Goal: Information Seeking & Learning: Check status

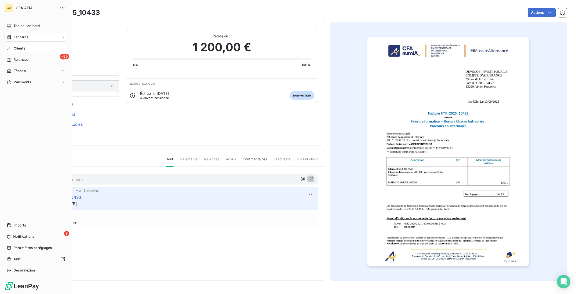
click at [9, 44] on div "Clients" at bounding box center [36, 48] width 63 height 9
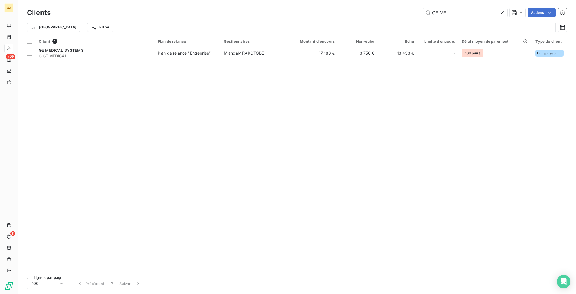
drag, startPoint x: 472, startPoint y: 15, endPoint x: 433, endPoint y: 15, distance: 38.6
click at [433, 15] on div "GE ME" at bounding box center [465, 12] width 84 height 9
click at [465, 8] on input "GE ME" at bounding box center [465, 12] width 84 height 9
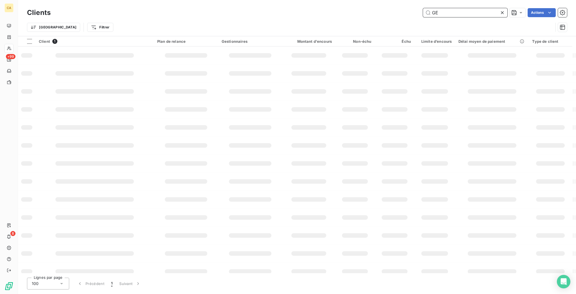
type input "G"
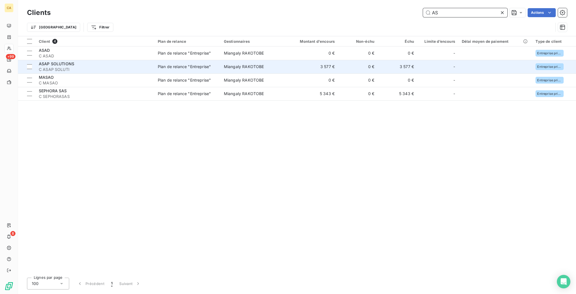
type input "A"
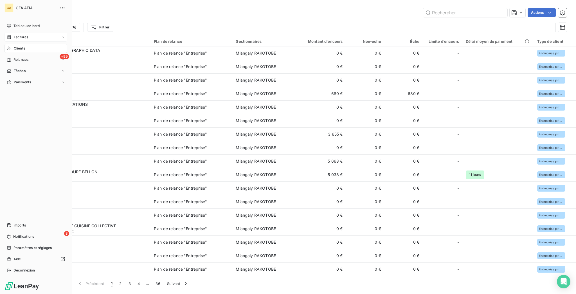
click at [18, 35] on span "Factures" at bounding box center [21, 37] width 14 height 5
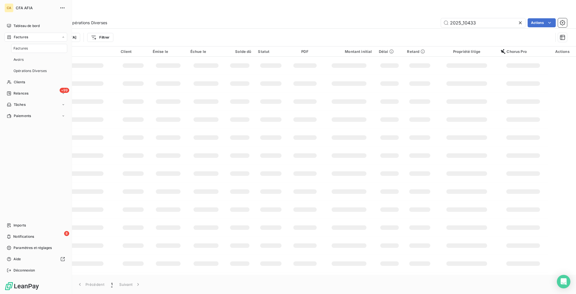
click at [18, 46] on span "Factures" at bounding box center [21, 48] width 14 height 5
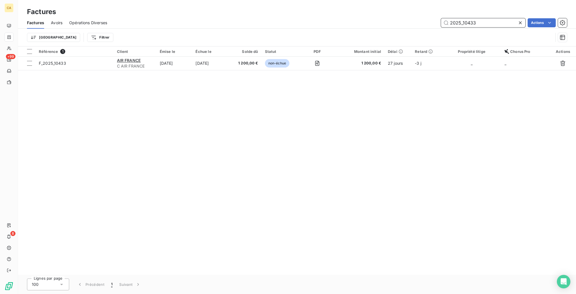
drag, startPoint x: 465, startPoint y: 18, endPoint x: 485, endPoint y: 20, distance: 19.2
click at [485, 20] on input "2025_10433" at bounding box center [483, 22] width 84 height 9
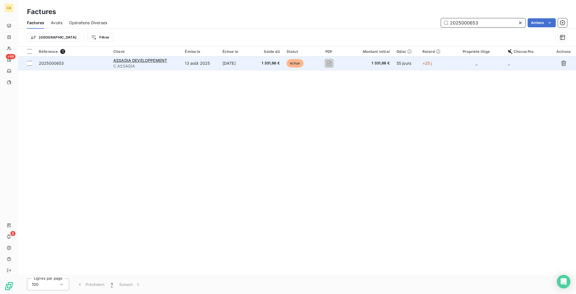
type input "2025000653"
click at [178, 63] on span "C ASSADIA" at bounding box center [145, 66] width 65 height 6
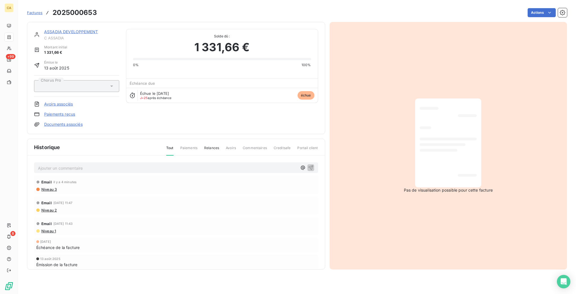
click at [72, 30] on div "ASSADIA DEVELOPPEMENT C ASSADIA" at bounding box center [81, 34] width 75 height 11
click at [73, 29] on link "ASSADIA DEVELOPPEMENT" at bounding box center [71, 31] width 54 height 5
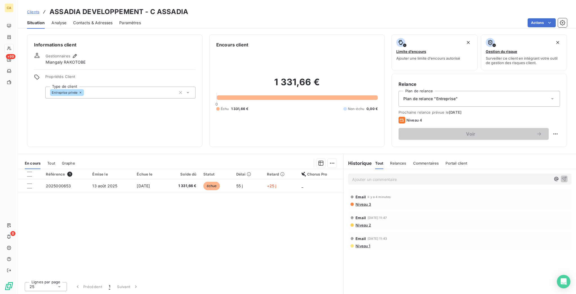
click at [177, 172] on div "Solde dû" at bounding box center [183, 174] width 28 height 5
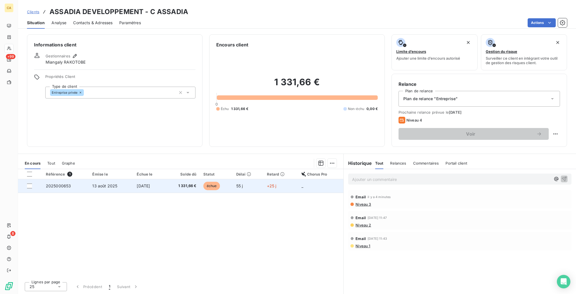
click at [173, 183] on span "1 331,66 €" at bounding box center [183, 186] width 28 height 6
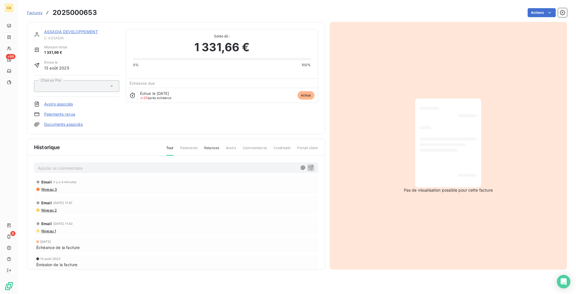
click at [50, 29] on link "ASSADIA DEVELOPPEMENT" at bounding box center [71, 31] width 54 height 5
